Goal: Use online tool/utility

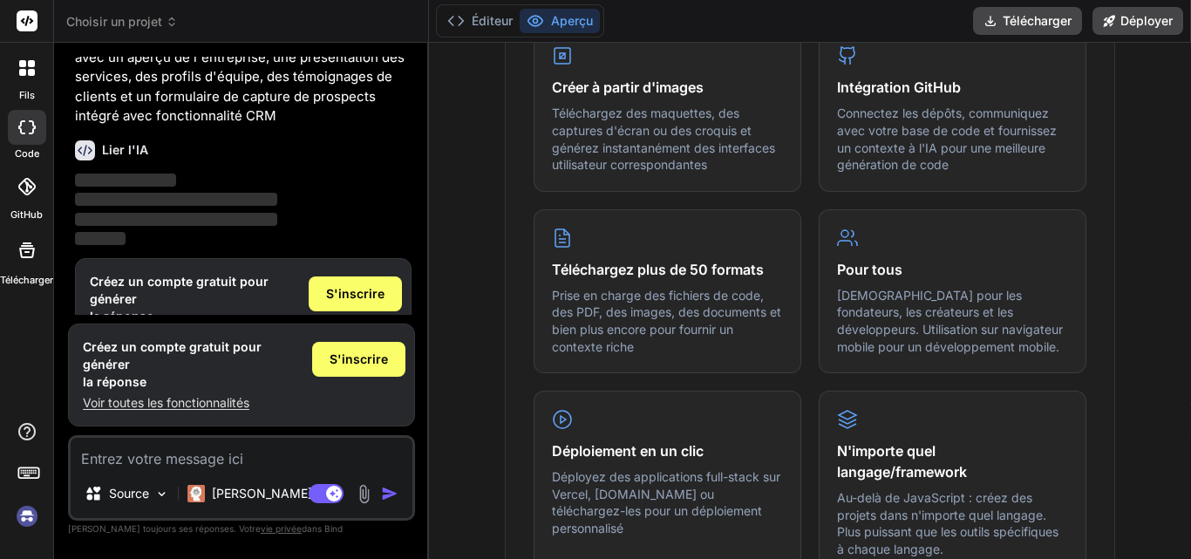
scroll to position [773, 0]
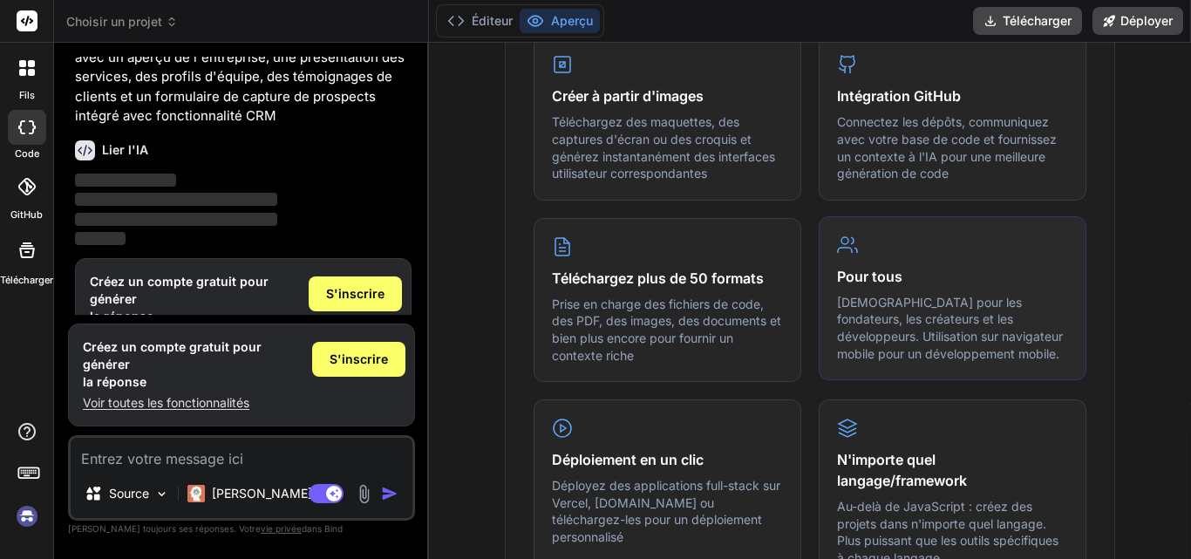
click at [972, 344] on p "[DEMOGRAPHIC_DATA] pour les fondateurs, les créateurs et les développeurs. Util…" at bounding box center [952, 328] width 231 height 68
click at [885, 255] on div "Pour tous Idéal pour les fondateurs, les créateurs et les développeurs. Utilisa…" at bounding box center [953, 298] width 268 height 164
click at [25, 76] on div at bounding box center [27, 68] width 37 height 37
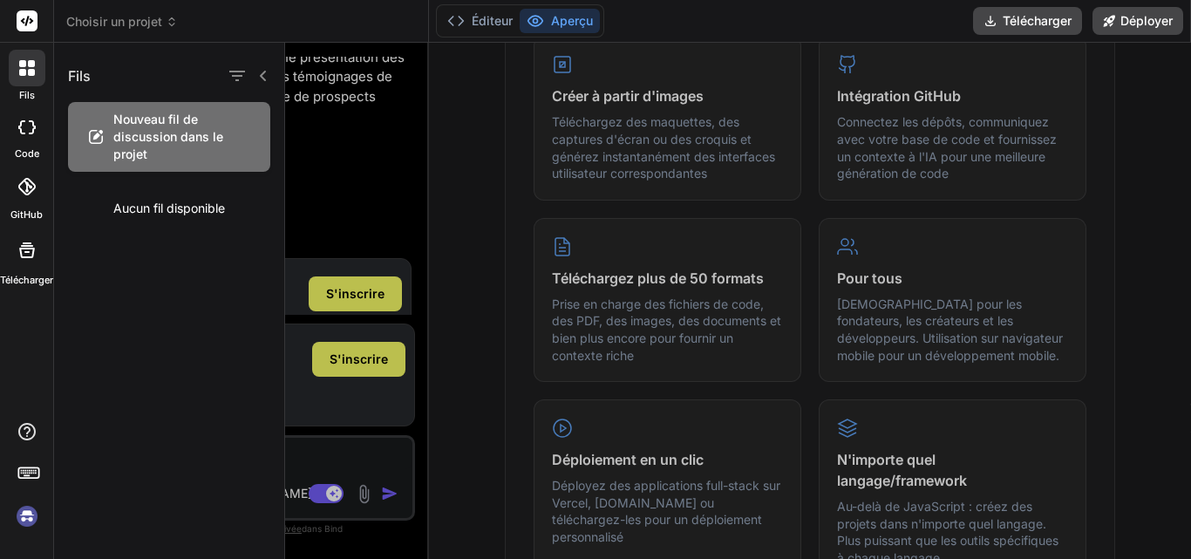
click at [20, 189] on icon at bounding box center [25, 186] width 17 height 17
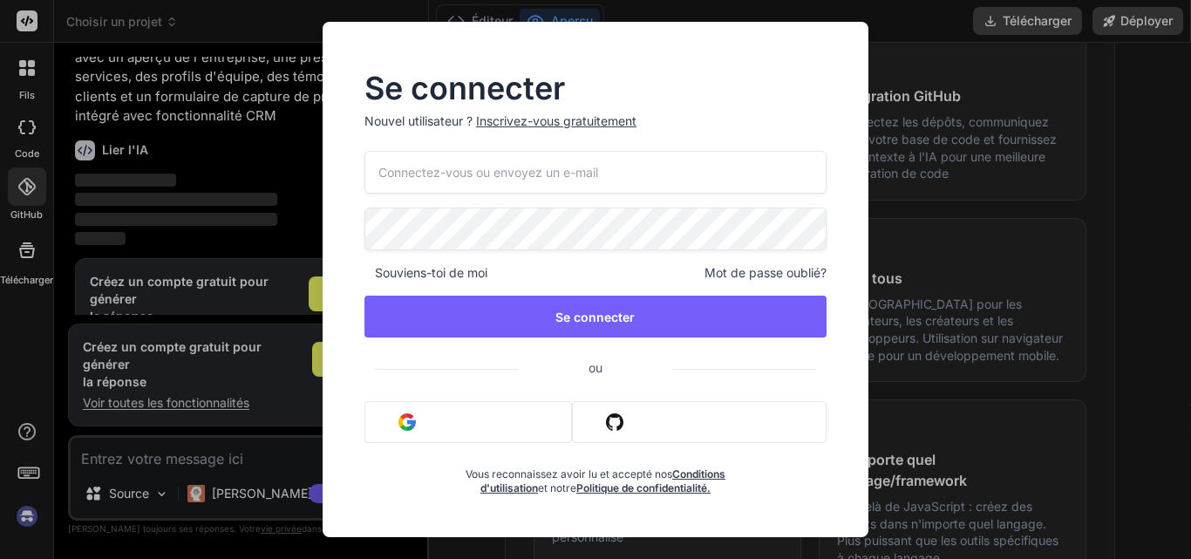
click at [183, 392] on div "Se connecter Nouvel utilisateur ? Inscrivez-vous gratuitement Souviens-toi de m…" at bounding box center [595, 279] width 1191 height 559
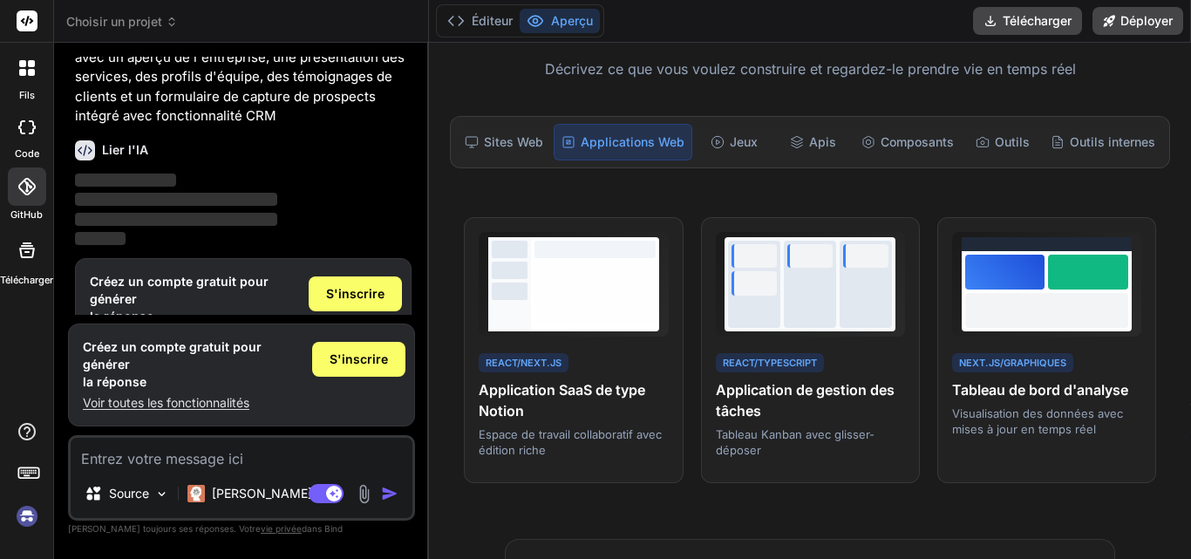
scroll to position [152, 0]
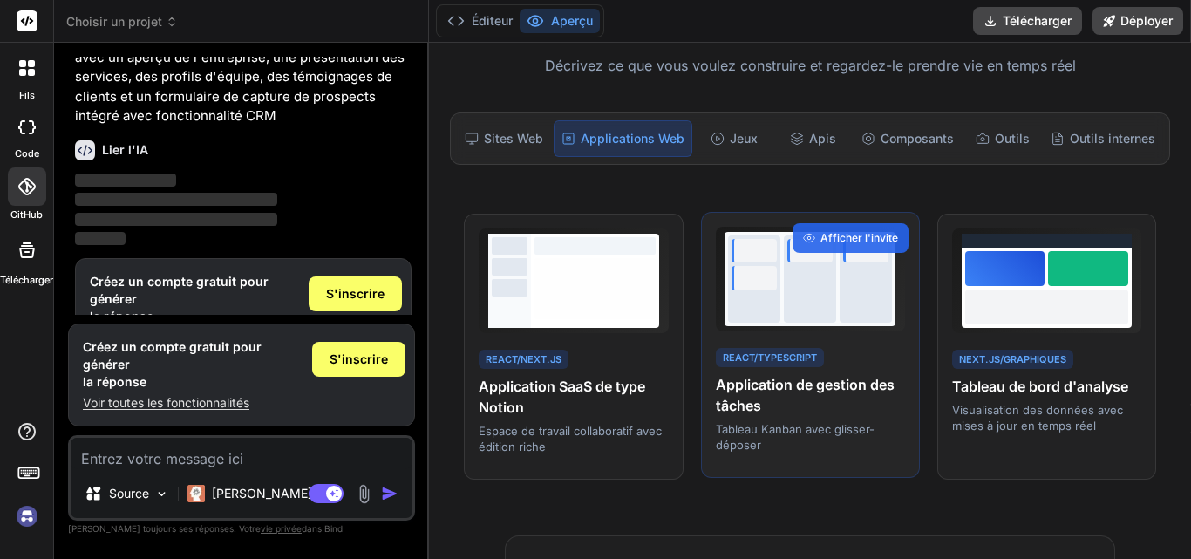
click at [846, 278] on div at bounding box center [866, 278] width 52 height 87
click at [841, 227] on div "Afficher l'invite" at bounding box center [851, 238] width 116 height 30
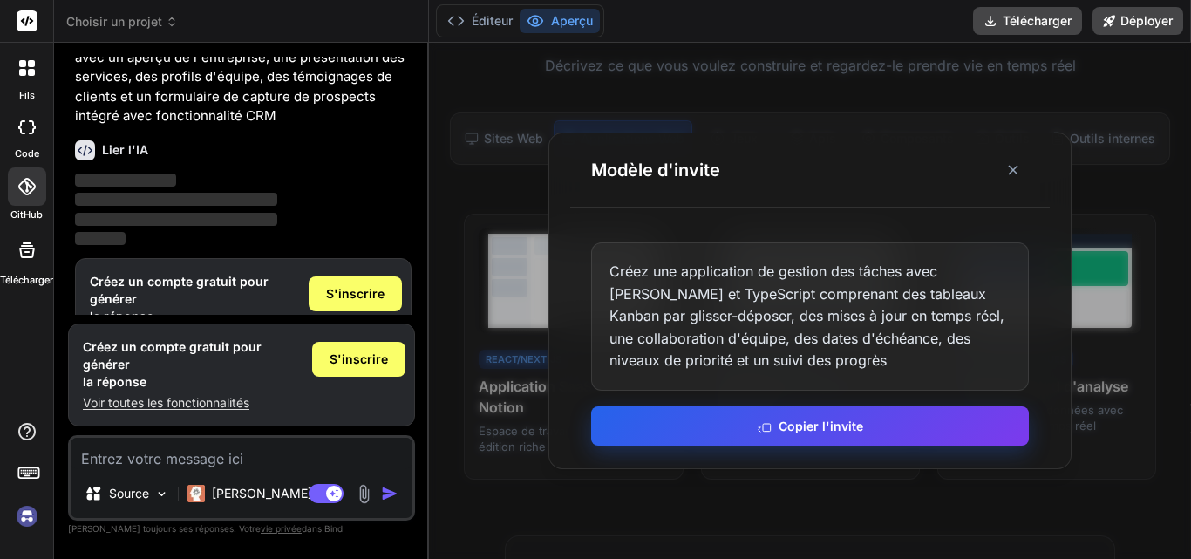
click at [830, 424] on font "Copier l'invite" at bounding box center [821, 426] width 85 height 15
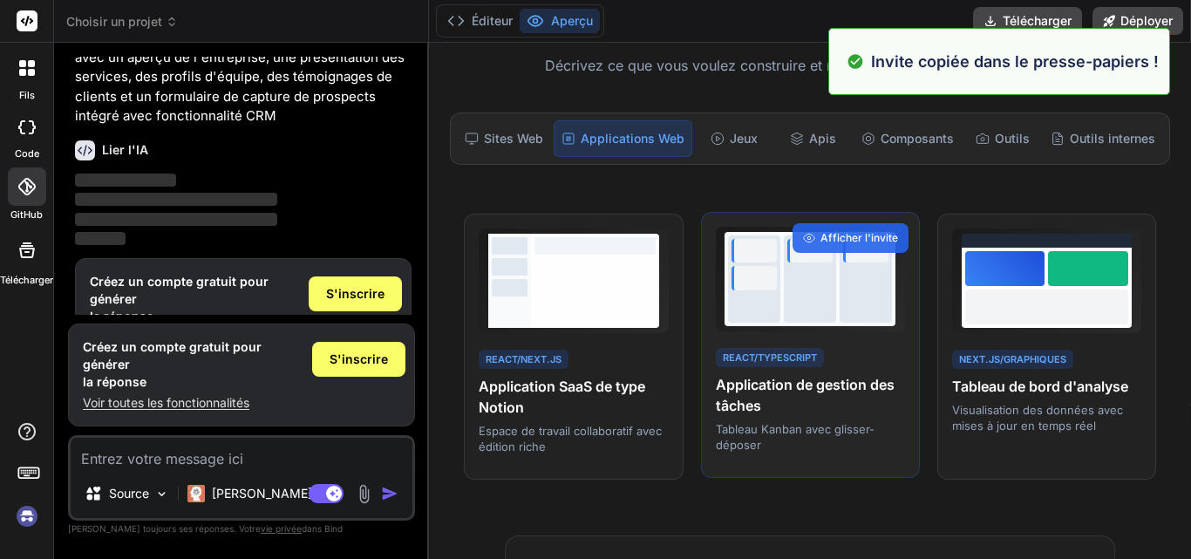
click at [789, 345] on div "React/TypeScript Application de gestion des tâches Tableau Kanban avec glisser-…" at bounding box center [810, 399] width 189 height 108
drag, startPoint x: 789, startPoint y: 344, endPoint x: 844, endPoint y: 342, distance: 55.0
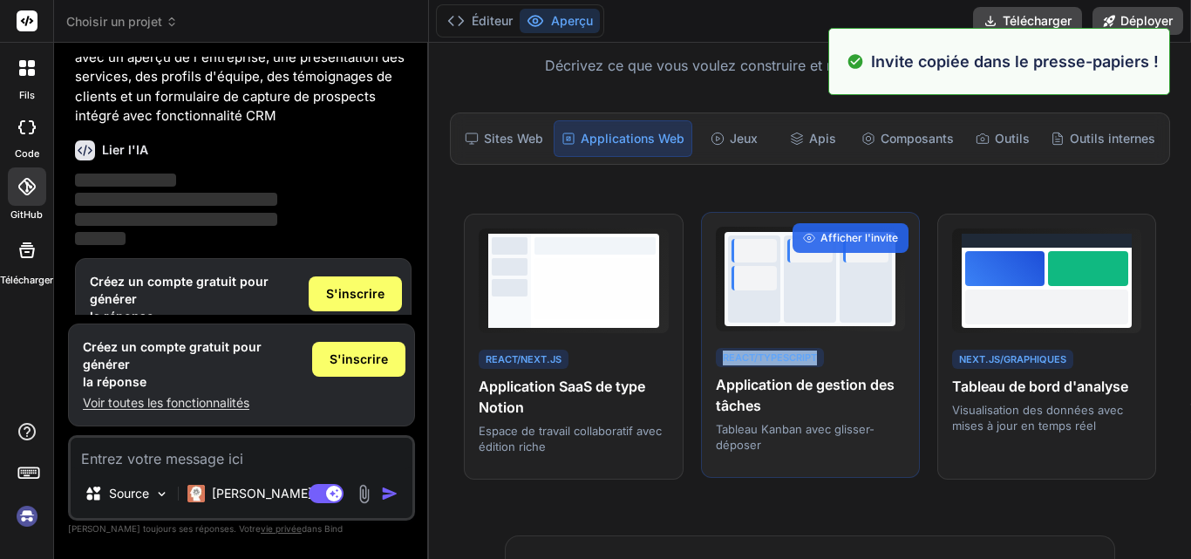
click at [844, 342] on div "React/TypeScript Application de gestion des tâches Tableau Kanban avec glisser-…" at bounding box center [810, 345] width 219 height 267
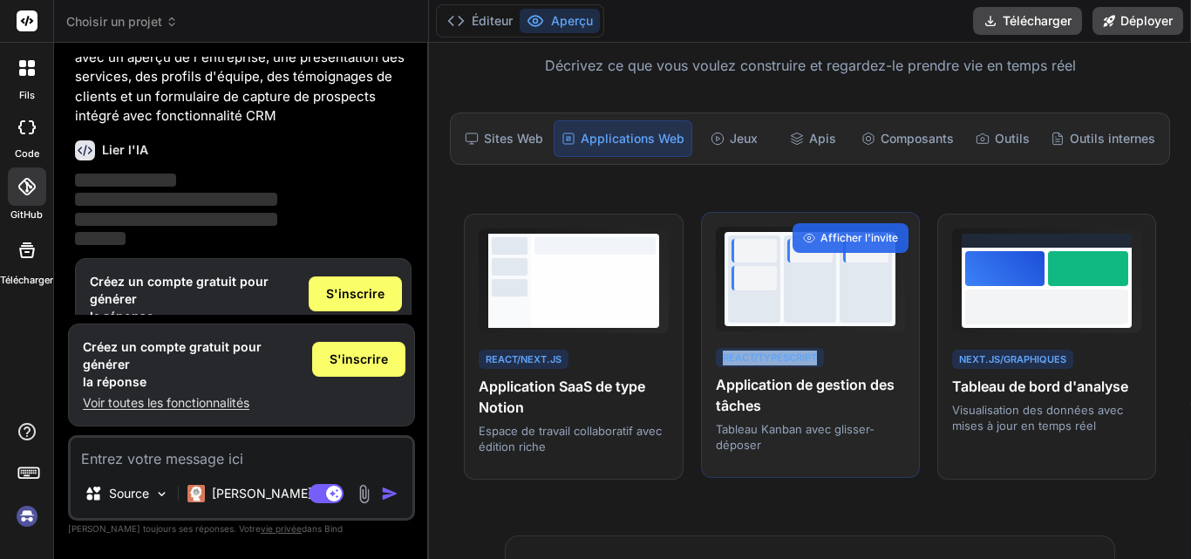
click at [844, 342] on div "React/TypeScript Application de gestion des tâches Tableau Kanban avec glisser-…" at bounding box center [810, 345] width 219 height 267
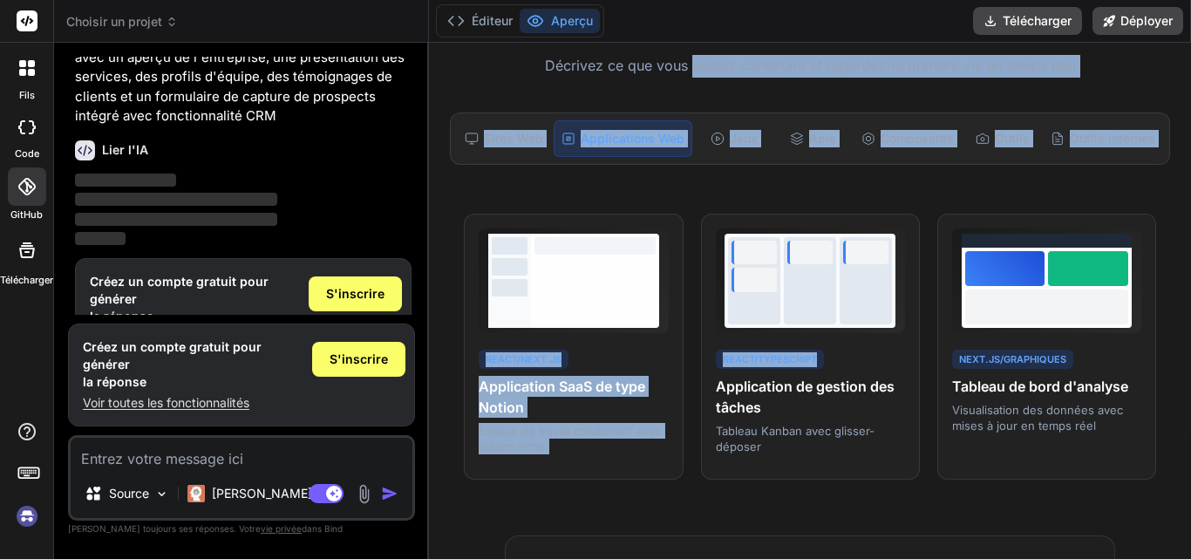
drag, startPoint x: 844, startPoint y: 342, endPoint x: 720, endPoint y: 69, distance: 299.7
click at [720, 69] on div "Transformez instantanément vos idées en code Décrivez ce que vous voulez constr…" at bounding box center [810, 301] width 762 height 516
click at [655, 78] on div "Transformez instantanément vos idées en code Décrivez ce que vous voulez constr…" at bounding box center [810, 301] width 762 height 516
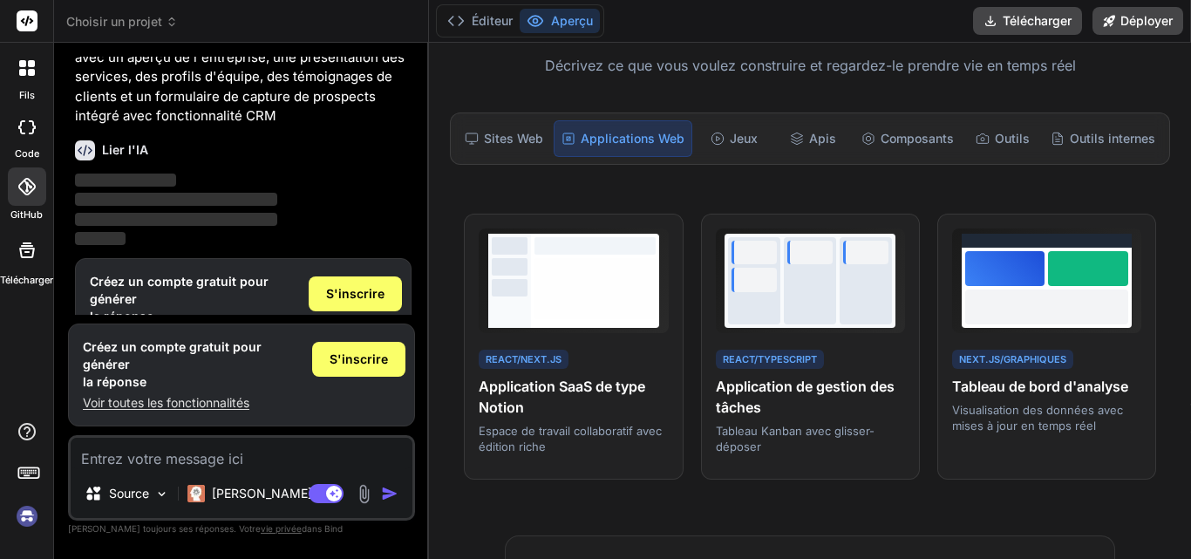
click at [581, 67] on font "Décrivez ce que vous voulez construire et regardez-le prendre vie en temps réel" at bounding box center [810, 65] width 531 height 17
drag, startPoint x: 581, startPoint y: 67, endPoint x: 553, endPoint y: 63, distance: 28.2
click at [553, 63] on font "Décrivez ce que vous voulez construire et regardez-le prendre vie en temps réel" at bounding box center [810, 65] width 531 height 17
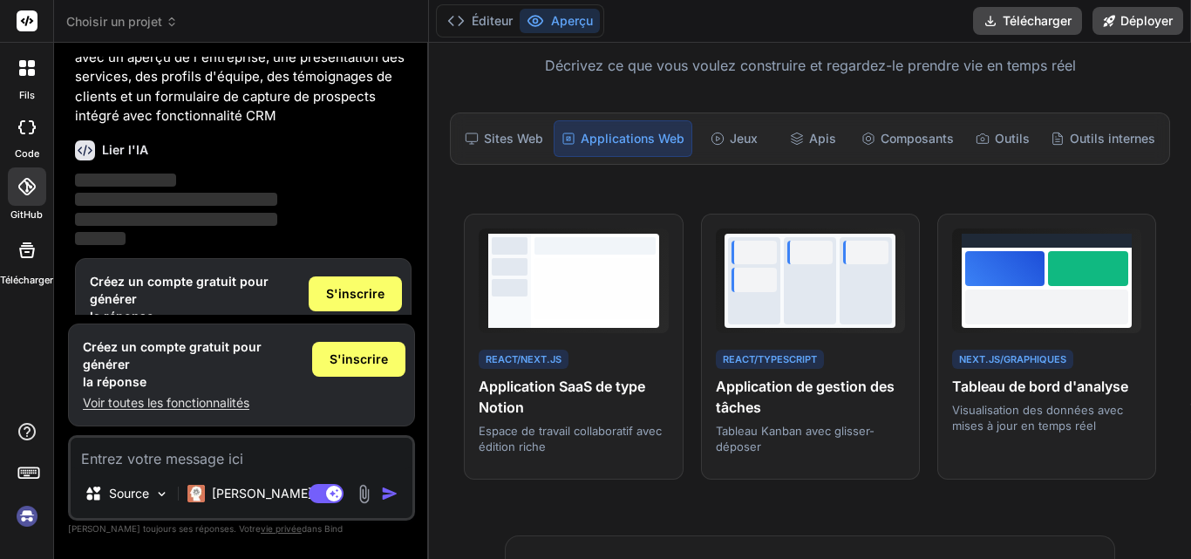
drag, startPoint x: 553, startPoint y: 63, endPoint x: 498, endPoint y: 181, distance: 130.7
click at [498, 181] on div "Transformez instantanément vos idées en code Décrivez ce que vous voulez constr…" at bounding box center [810, 301] width 762 height 516
click at [516, 126] on div "Sites Web" at bounding box center [504, 138] width 92 height 37
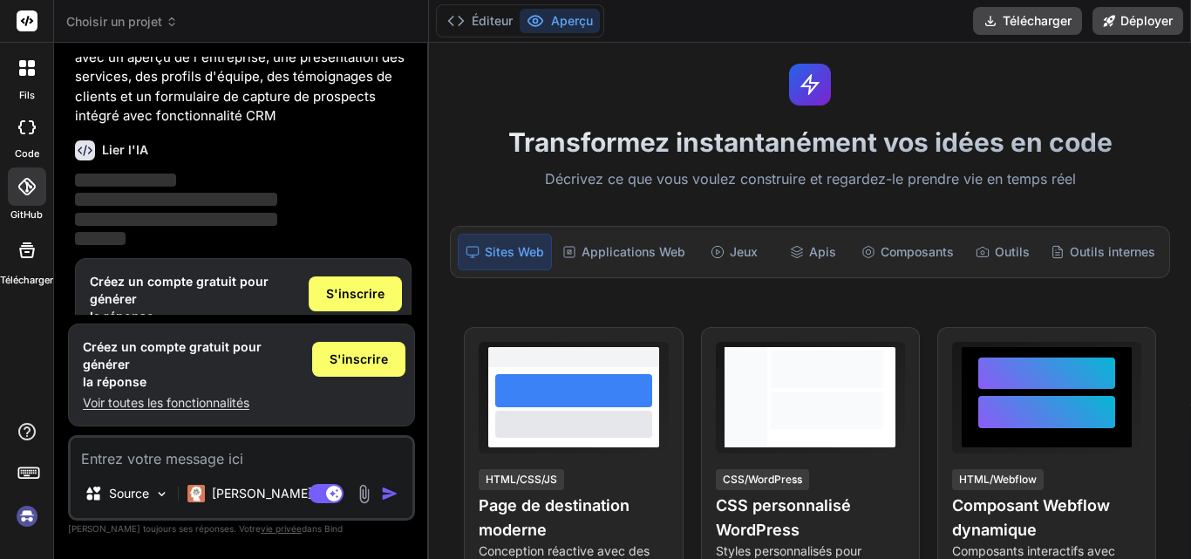
scroll to position [0, 0]
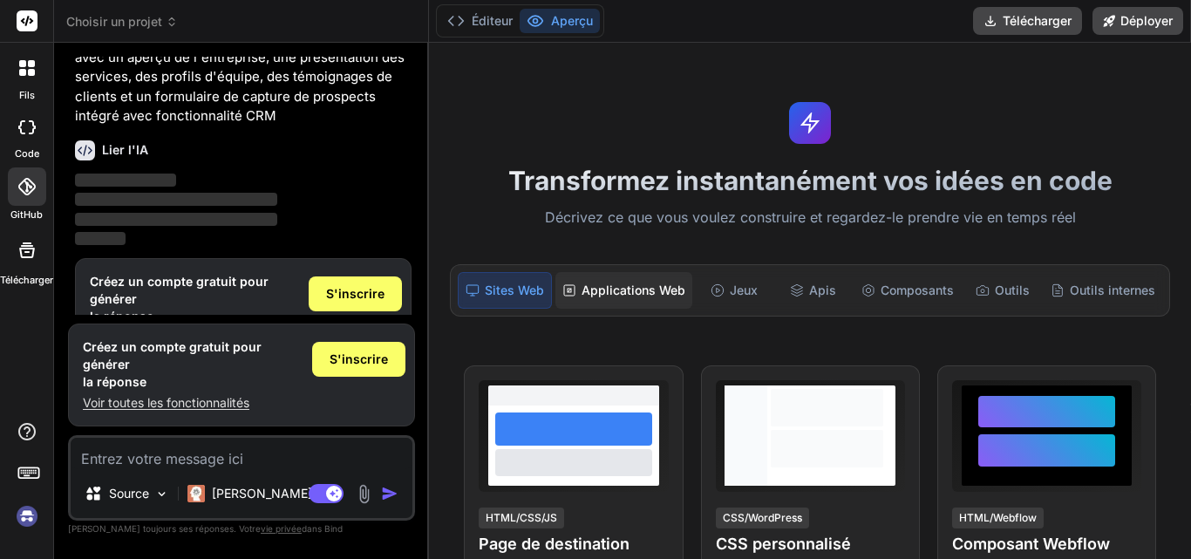
click at [629, 278] on div "Applications Web" at bounding box center [623, 290] width 137 height 37
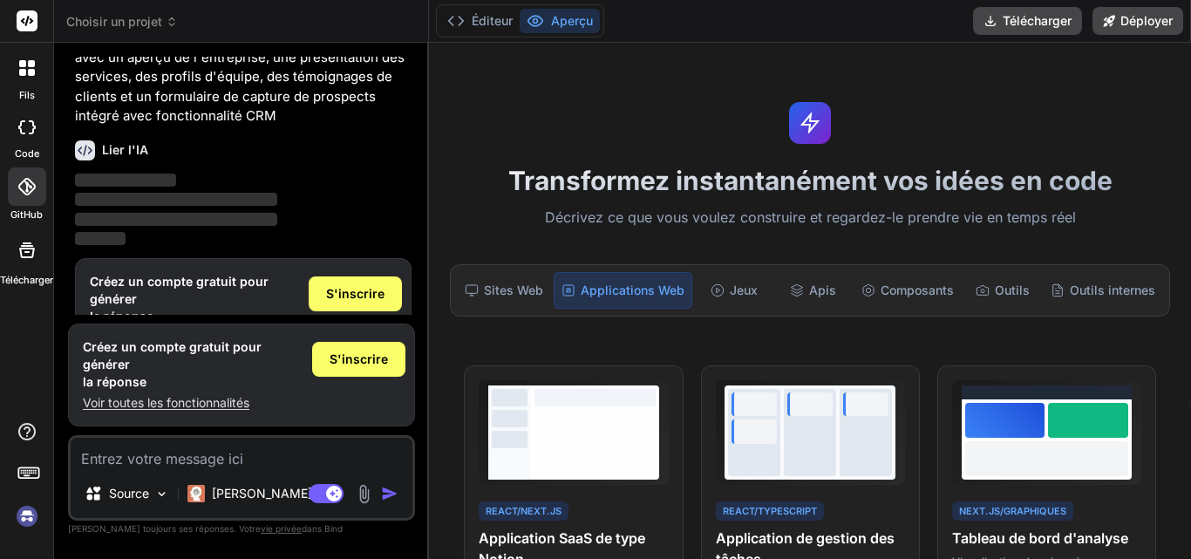
click at [677, 200] on div "Transformez instantanément vos idées en code Décrivez ce que vous voulez constr…" at bounding box center [810, 301] width 762 height 516
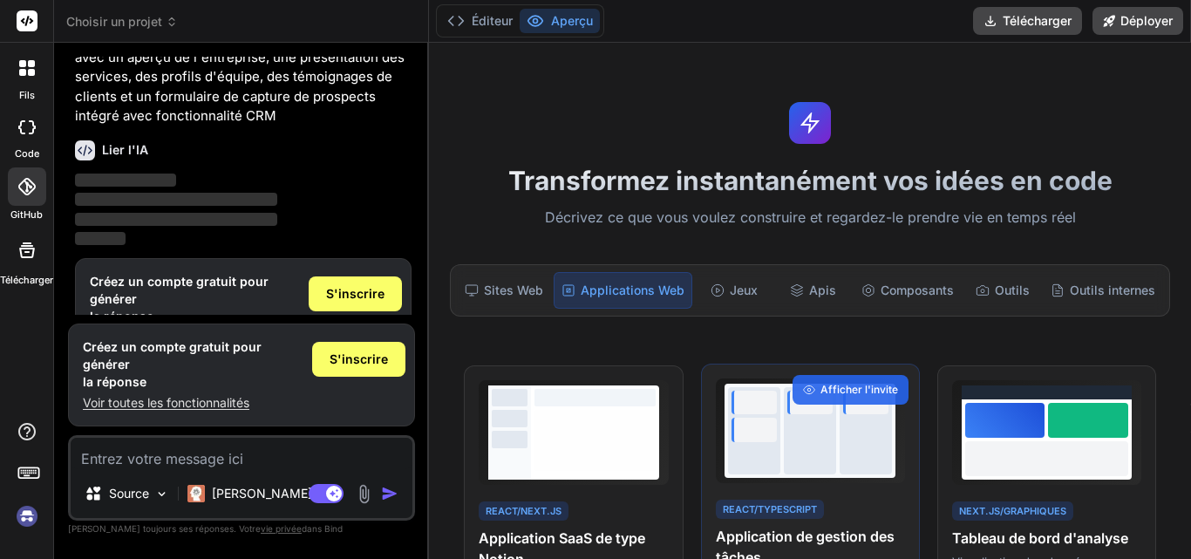
click at [755, 453] on div at bounding box center [754, 430] width 52 height 87
click at [843, 516] on div "React/TypeScript Application de gestion des tâches Tableau Kanban avec glisser-…" at bounding box center [810, 551] width 189 height 108
click at [857, 488] on div "React/TypeScript Application de gestion des tâches Tableau Kanban avec glisser-…" at bounding box center [810, 497] width 219 height 267
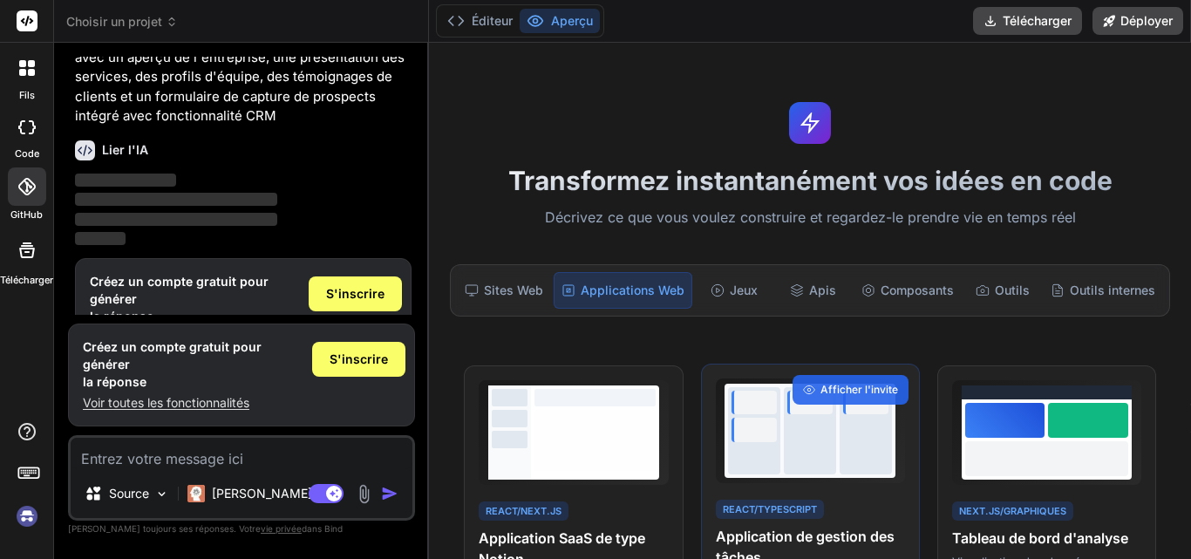
click at [817, 453] on div at bounding box center [810, 430] width 52 height 87
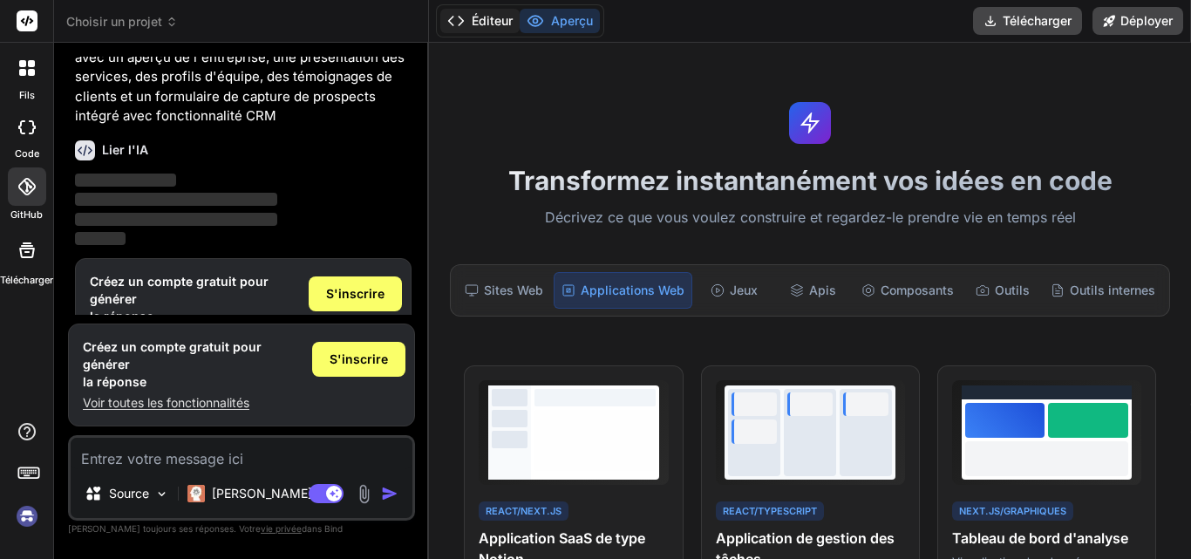
click at [507, 31] on button "Éditeur" at bounding box center [479, 21] width 79 height 24
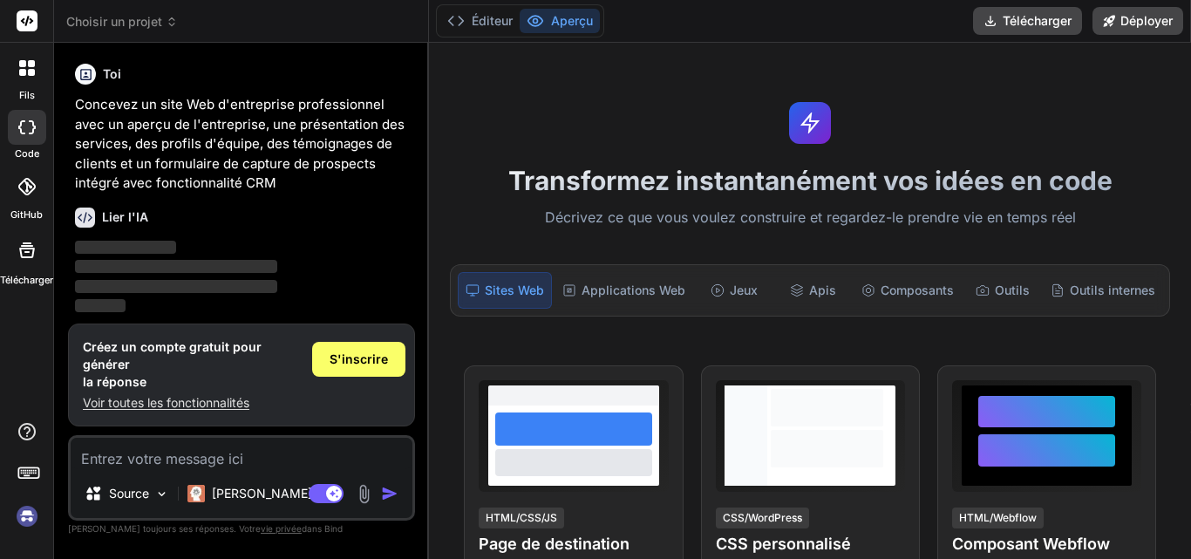
scroll to position [67, 0]
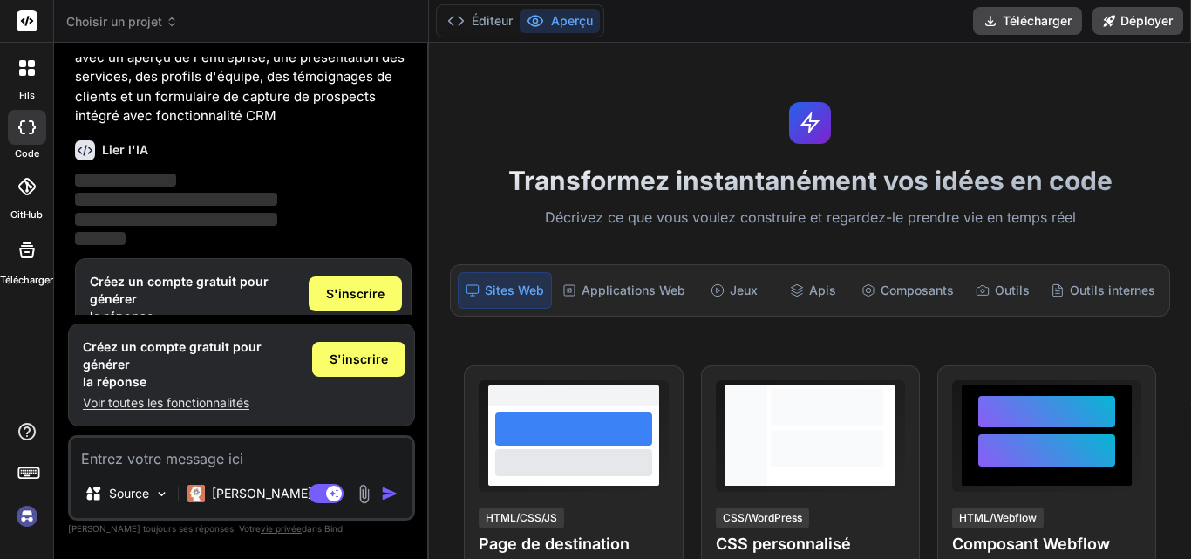
click at [145, 206] on span "‌" at bounding box center [176, 199] width 202 height 17
